Goal: Task Accomplishment & Management: Use online tool/utility

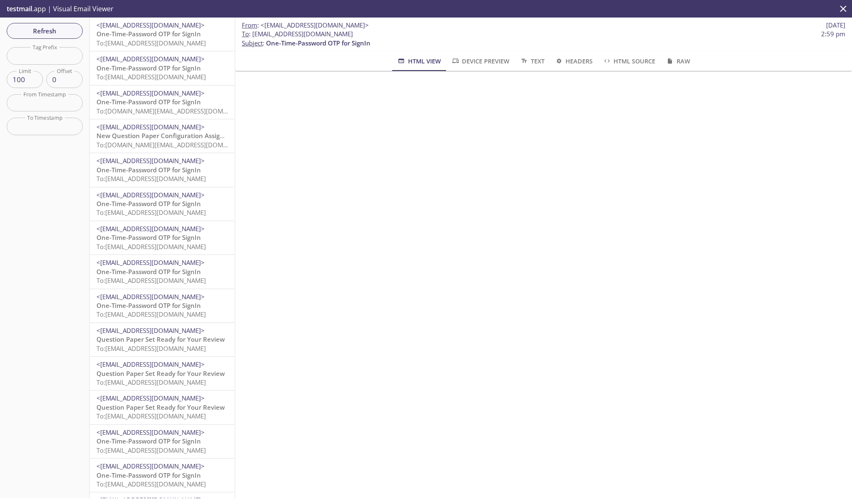
click at [182, 41] on span "To: edgeup.opdh@inbox.testmail.app" at bounding box center [150, 43] width 109 height 8
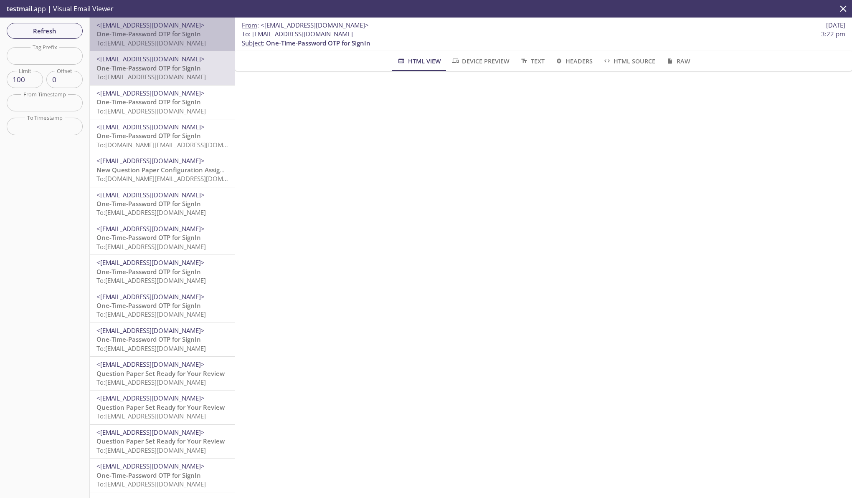
click at [174, 36] on span "One-Time-Password OTP for SignIn" at bounding box center [148, 34] width 104 height 8
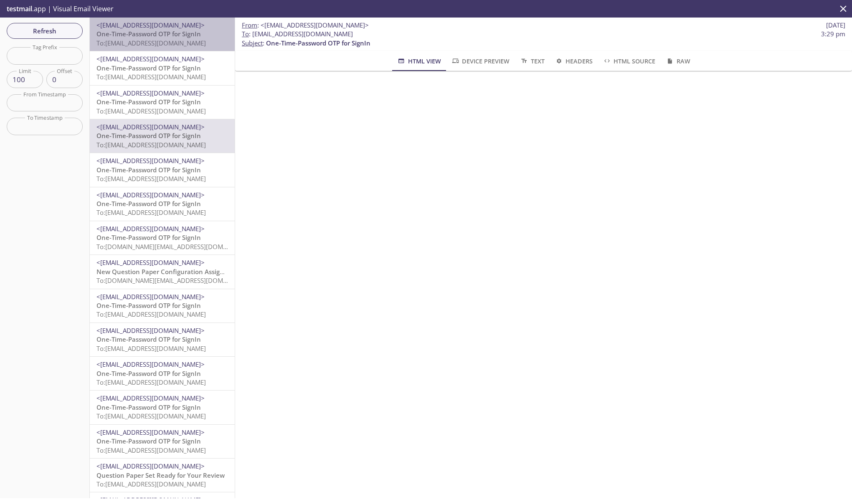
click at [174, 38] on span "One-Time-Password OTP for SignIn" at bounding box center [148, 34] width 104 height 8
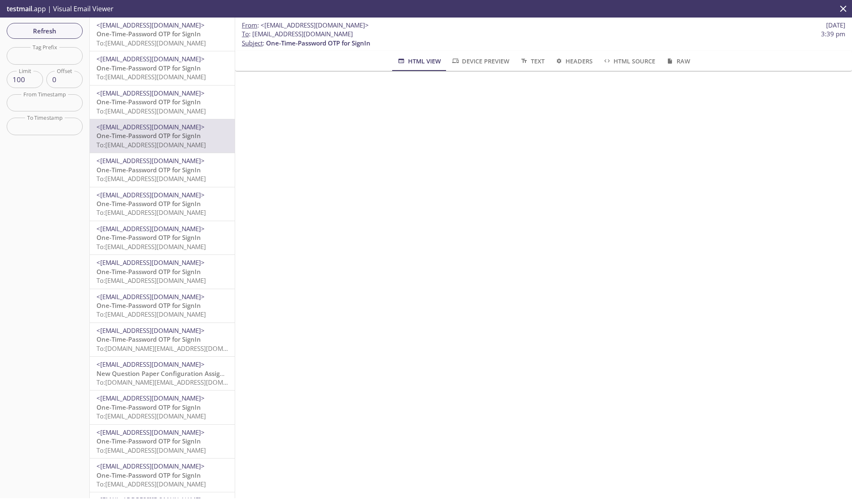
click at [180, 30] on span "One-Time-Password OTP for SignIn" at bounding box center [148, 34] width 104 height 8
